Goal: Transaction & Acquisition: Purchase product/service

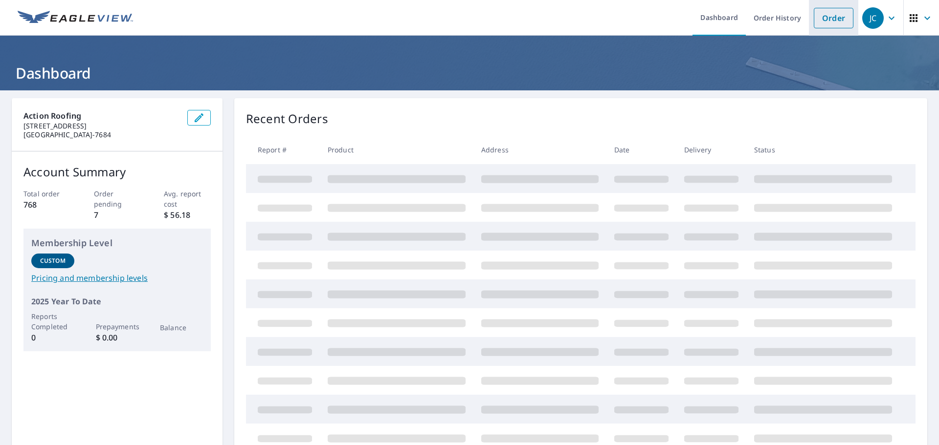
click at [814, 26] on link "Order" at bounding box center [834, 18] width 40 height 21
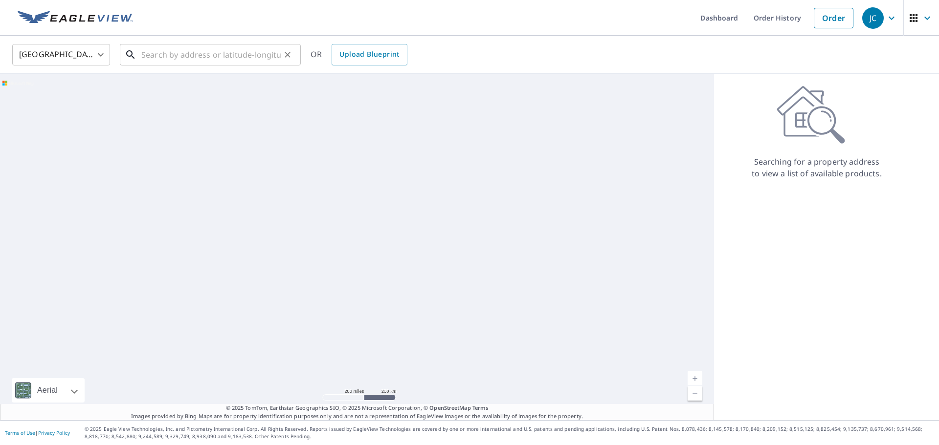
click at [245, 56] on input "text" at bounding box center [210, 54] width 139 height 27
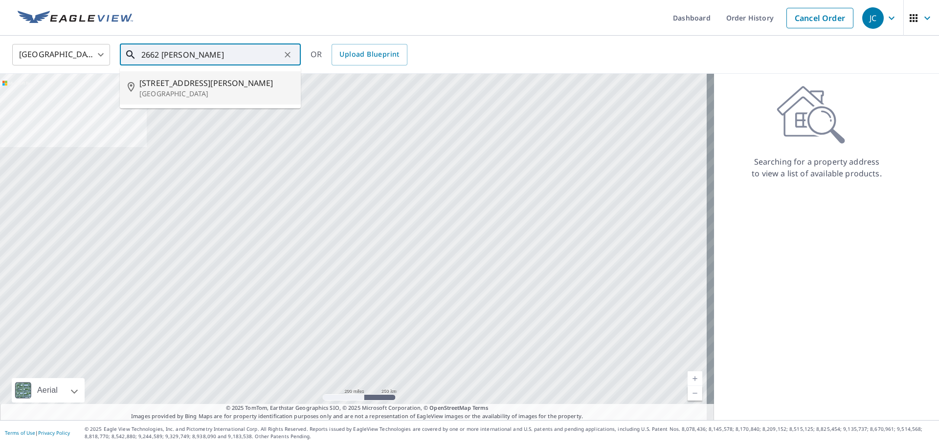
click at [224, 78] on span "[STREET_ADDRESS][PERSON_NAME]" at bounding box center [216, 83] width 154 height 12
type input "2662 Drummond Ct Orange Park, FL 32065"
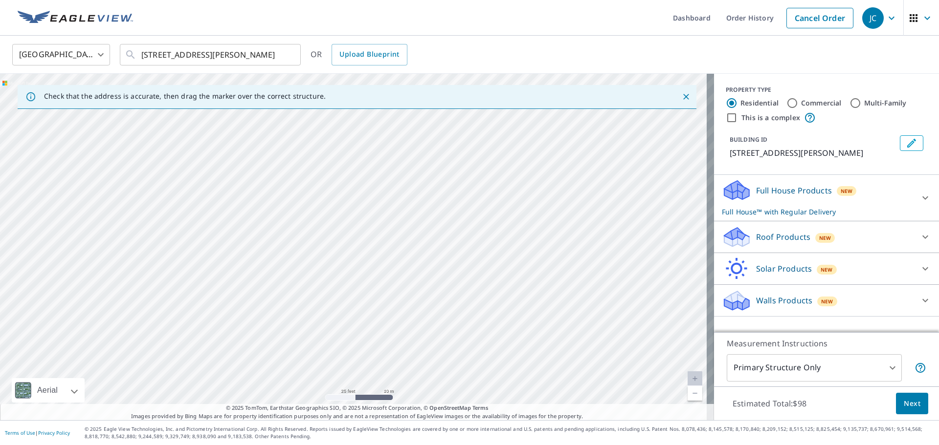
drag, startPoint x: 174, startPoint y: 212, endPoint x: 544, endPoint y: 172, distance: 371.8
click at [544, 172] on div "2662 Drummond Ct Orange Park, FL 32065" at bounding box center [357, 247] width 714 height 347
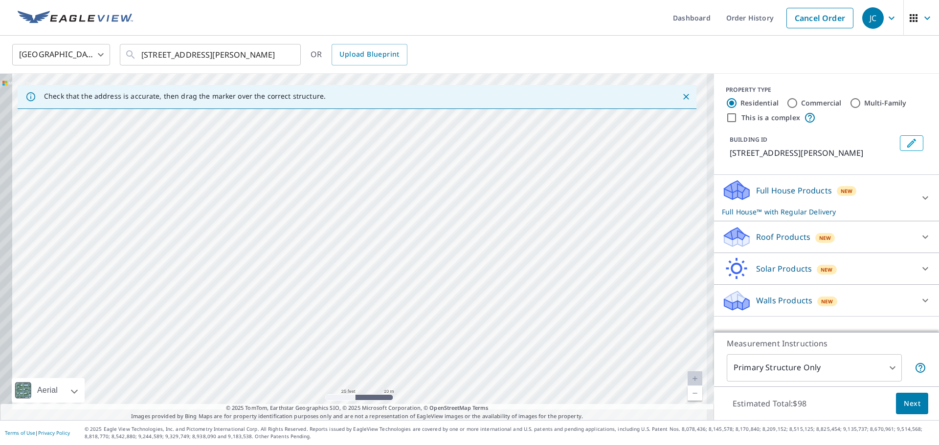
drag, startPoint x: 400, startPoint y: 244, endPoint x: 527, endPoint y: 151, distance: 157.4
click at [527, 151] on div "2662 Drummond Ct Orange Park, FL 32065" at bounding box center [357, 247] width 714 height 347
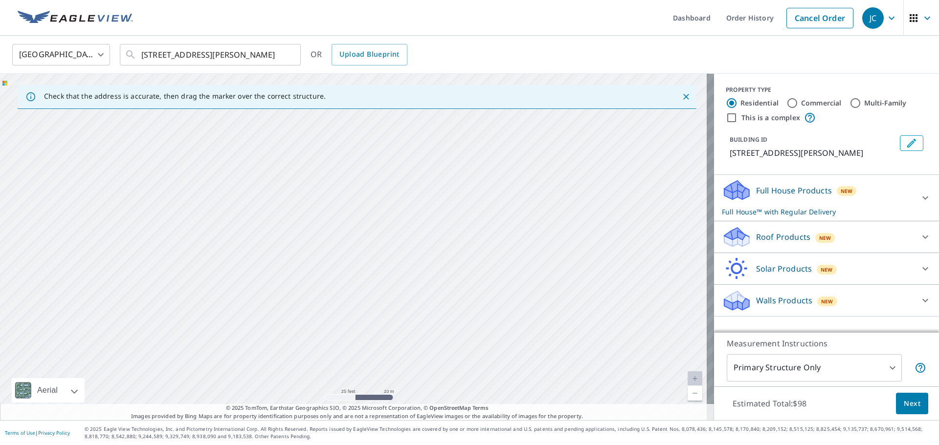
drag, startPoint x: 201, startPoint y: 322, endPoint x: 243, endPoint y: 427, distance: 112.9
click at [243, 427] on div "Dashboard Order History Cancel Order JC United States US ​ 2662 Drummond Ct Ora…" at bounding box center [469, 222] width 939 height 445
drag, startPoint x: 239, startPoint y: 179, endPoint x: 193, endPoint y: 363, distance: 189.2
click at [193, 363] on div "2662 Drummond Ct Orange Park, FL 32065" at bounding box center [357, 247] width 714 height 347
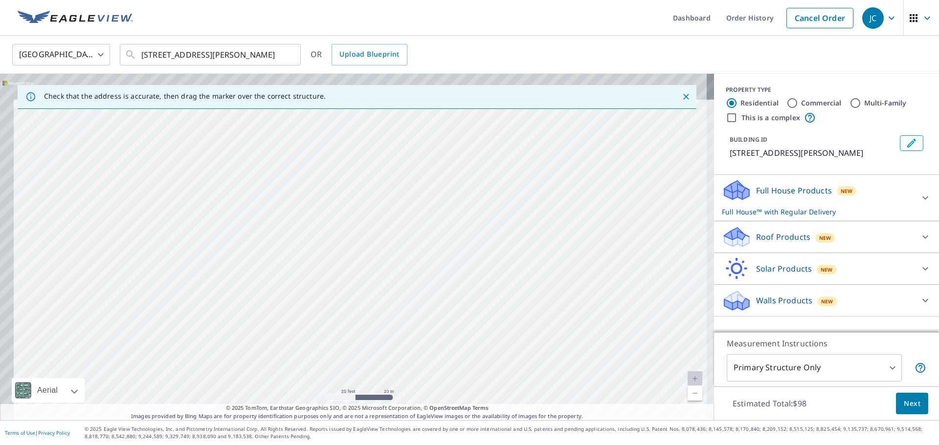
drag, startPoint x: 351, startPoint y: 211, endPoint x: 396, endPoint y: 404, distance: 198.2
click at [396, 404] on div "Check that the address is accurate, then drag the marker over the correct struc…" at bounding box center [357, 247] width 714 height 347
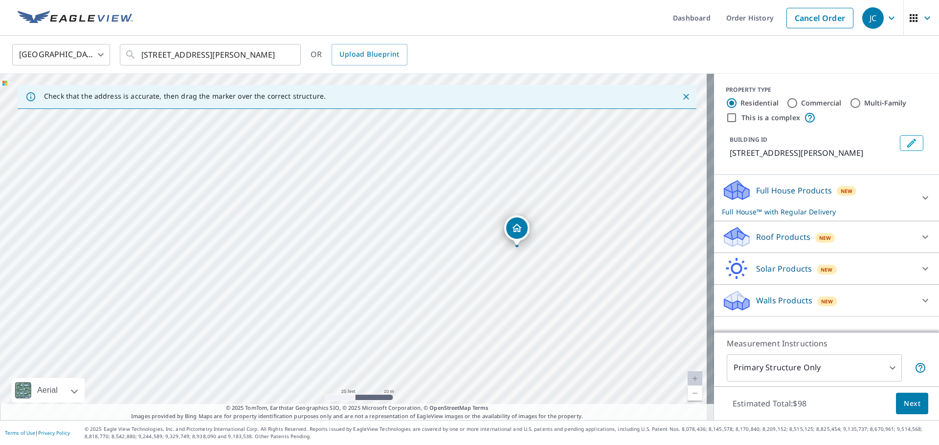
click at [14, 299] on div "2662 Drummond Ct Orange Park, FL 32065" at bounding box center [357, 247] width 714 height 347
click at [751, 230] on div "Roof Products New" at bounding box center [818, 237] width 192 height 23
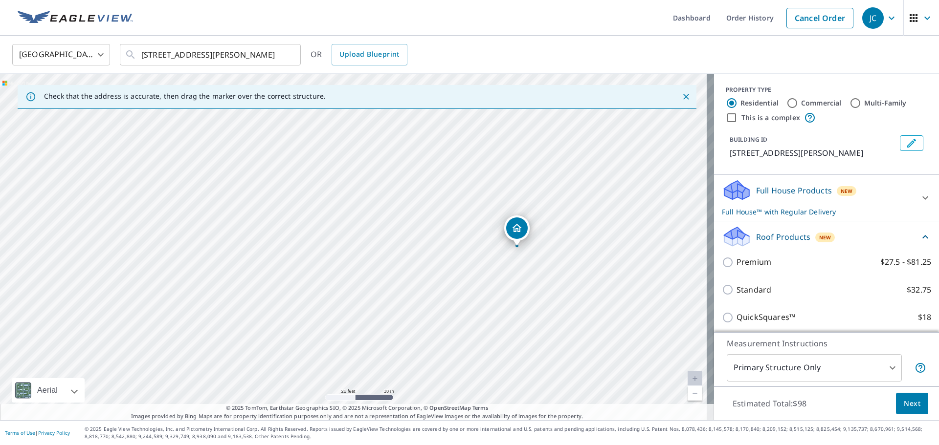
click at [907, 407] on span "Next" at bounding box center [912, 404] width 17 height 12
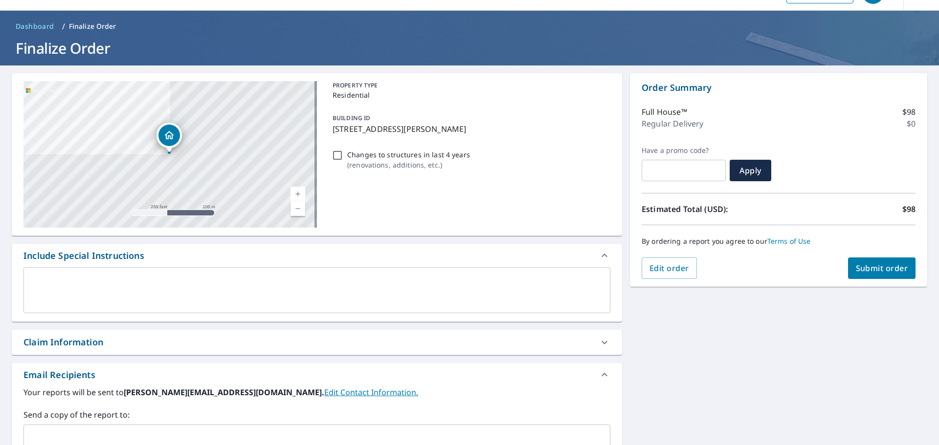
scroll to position [49, 0]
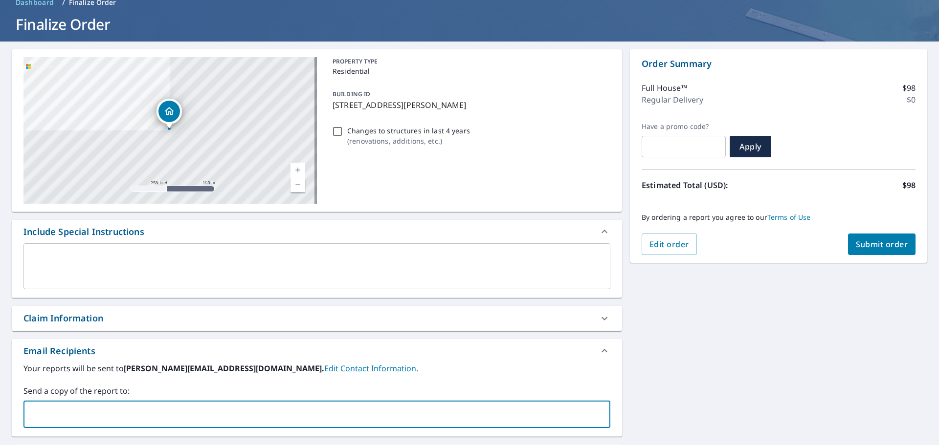
click at [215, 423] on input "text" at bounding box center [309, 414] width 563 height 19
type input "andy@legacyclay.com"
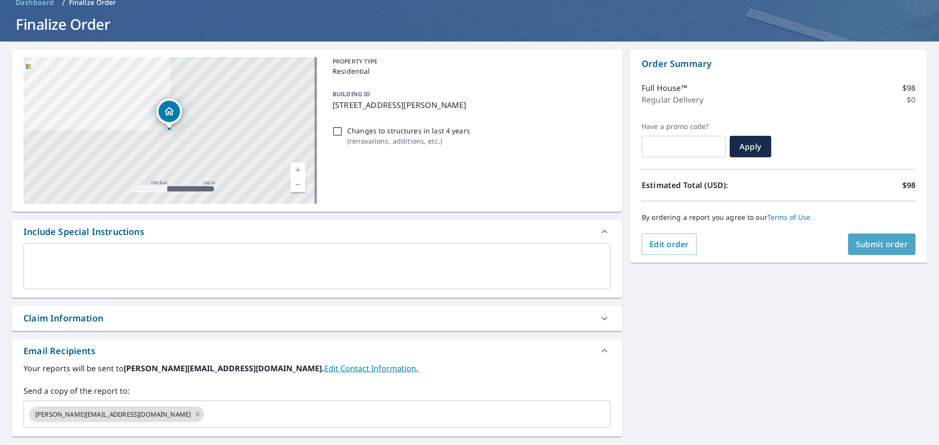
click at [878, 244] on span "Submit order" at bounding box center [882, 244] width 52 height 11
checkbox input "true"
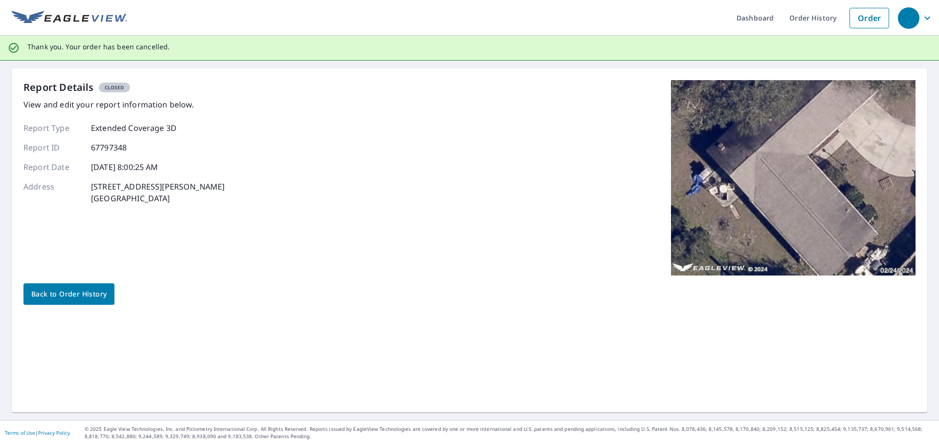
click at [74, 297] on span "Back to Order History" at bounding box center [68, 295] width 75 height 12
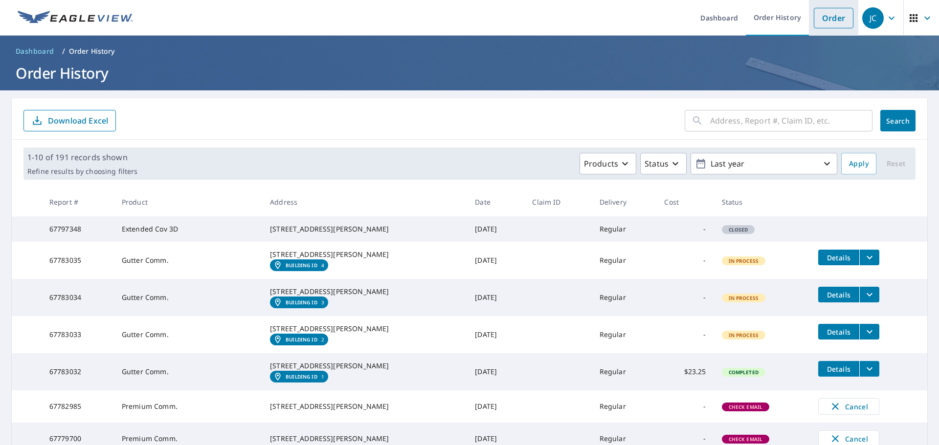
click at [841, 15] on link "Order" at bounding box center [834, 18] width 40 height 21
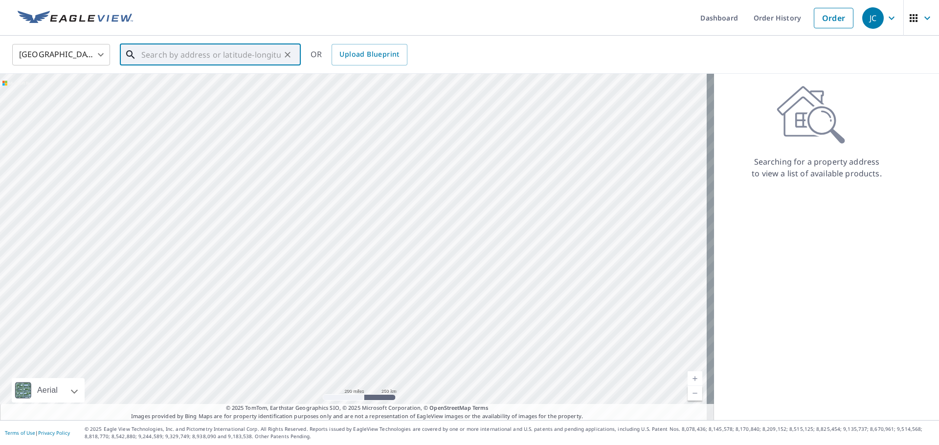
click at [208, 56] on input "text" at bounding box center [210, 54] width 139 height 27
click at [170, 93] on p "[GEOGRAPHIC_DATA]" at bounding box center [216, 94] width 154 height 10
type input "[STREET_ADDRESS][PERSON_NAME]"
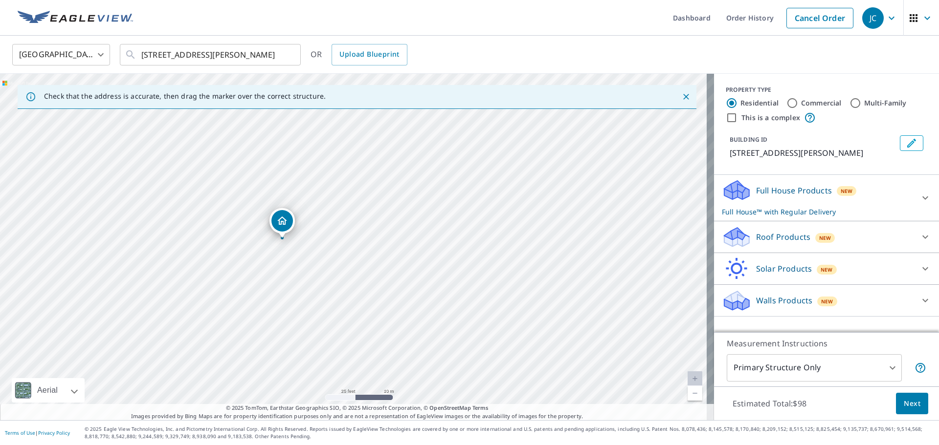
drag, startPoint x: 215, startPoint y: 268, endPoint x: 303, endPoint y: 232, distance: 94.5
click at [303, 232] on div "2662 Drummond Ct Orange Park, FL 32065" at bounding box center [357, 247] width 714 height 347
click at [784, 237] on p "Roof Products" at bounding box center [783, 237] width 54 height 12
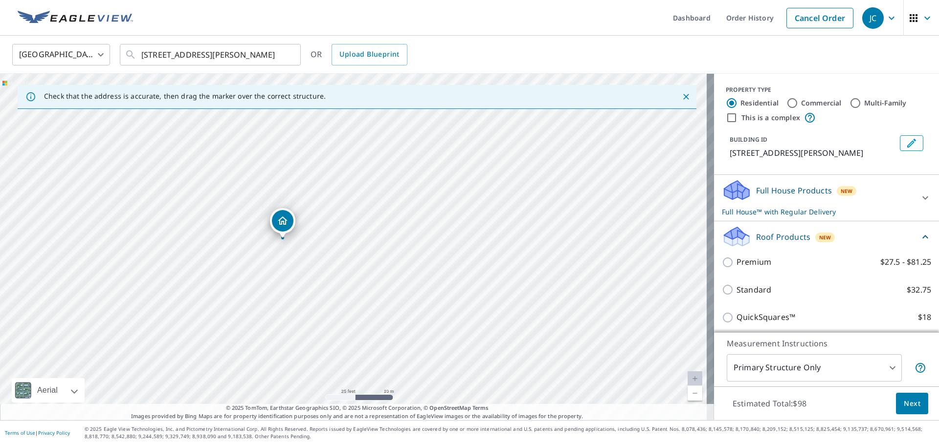
click at [738, 268] on p "Premium" at bounding box center [753, 262] width 35 height 12
click at [736, 268] on input "Premium $27.5 - $81.25" at bounding box center [729, 263] width 15 height 12
checkbox input "true"
checkbox input "false"
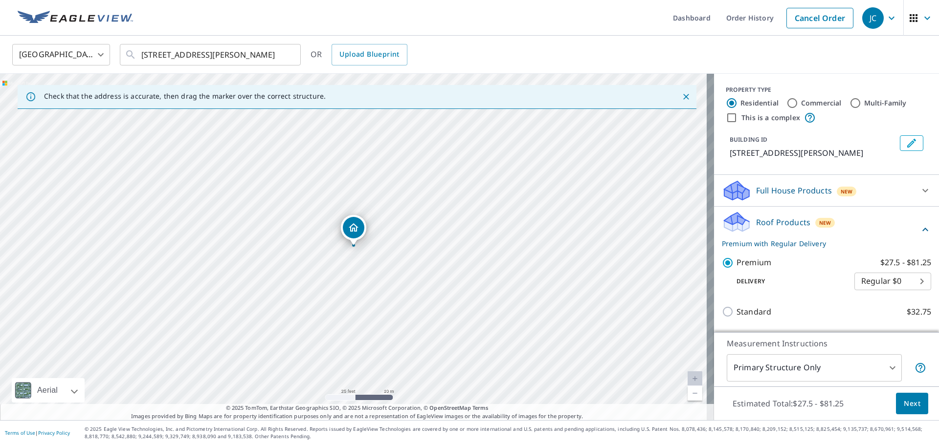
click at [904, 406] on span "Next" at bounding box center [912, 404] width 17 height 12
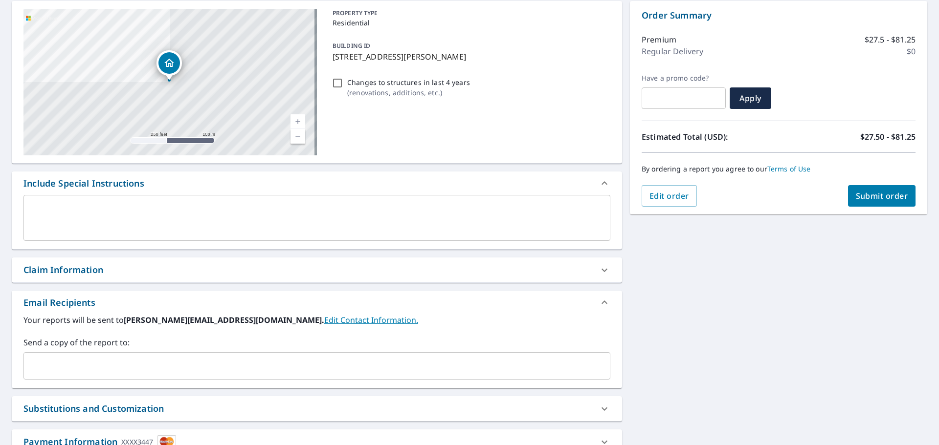
scroll to position [98, 0]
click at [190, 365] on input "text" at bounding box center [309, 365] width 563 height 19
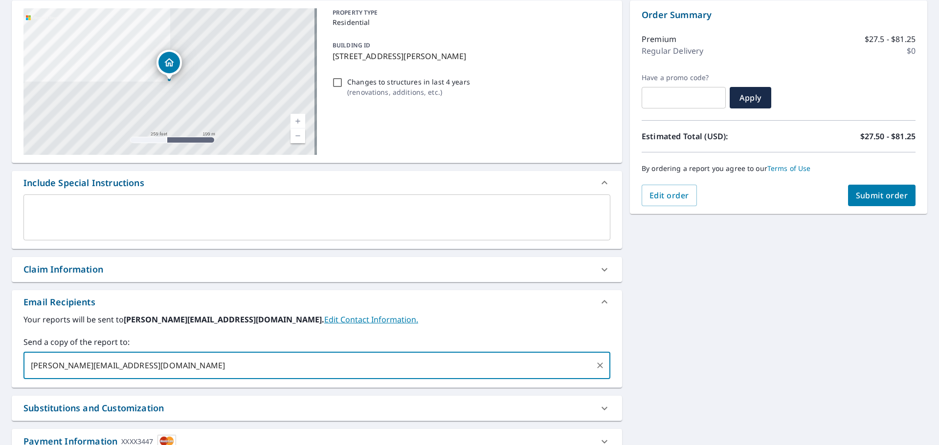
type input "andy@legacyclay.com"
click at [869, 198] on span "Submit order" at bounding box center [882, 195] width 52 height 11
checkbox input "true"
